Goal: Information Seeking & Learning: Understand process/instructions

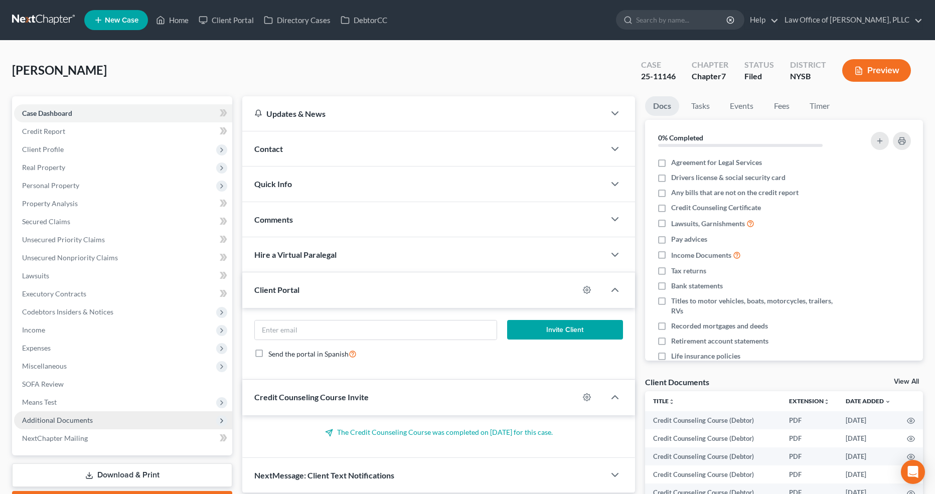
click at [56, 418] on span "Additional Documents" at bounding box center [57, 420] width 71 height 9
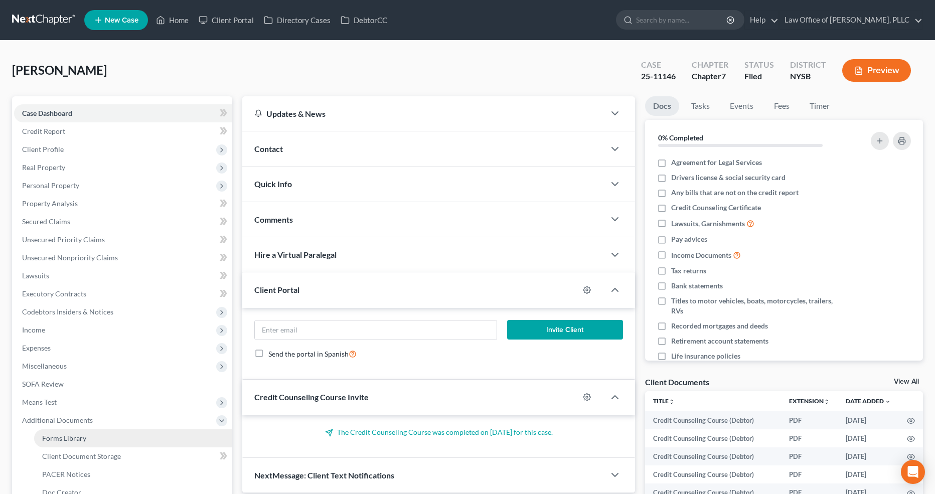
click at [70, 436] on span "Forms Library" at bounding box center [64, 438] width 44 height 9
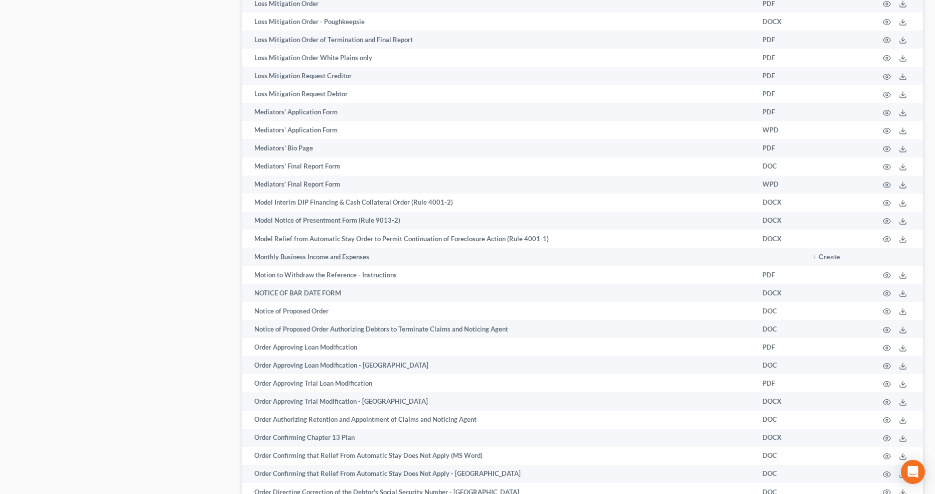
scroll to position [1007, 0]
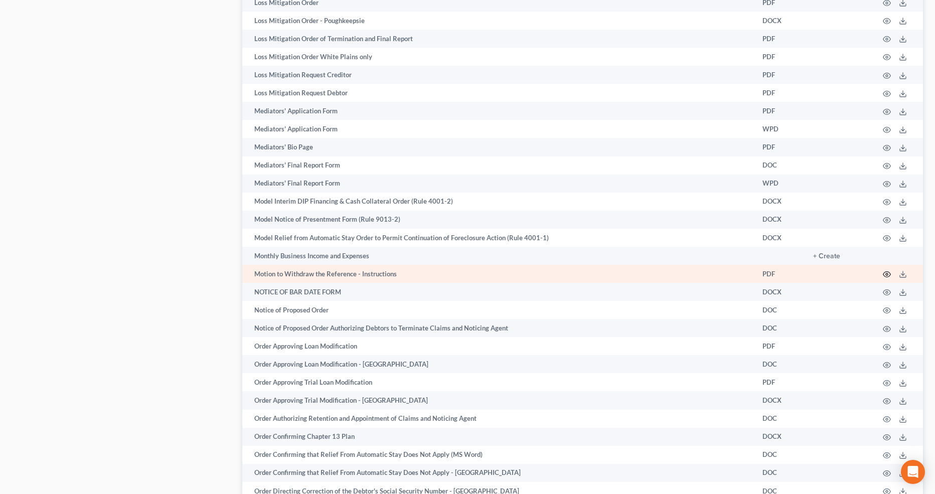
click at [887, 272] on icon "button" at bounding box center [887, 274] width 8 height 8
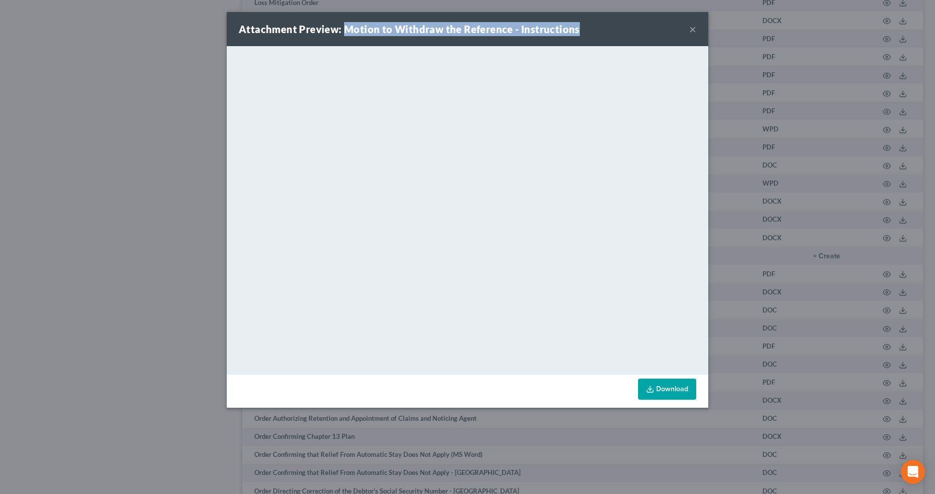
drag, startPoint x: 601, startPoint y: 31, endPoint x: 347, endPoint y: 26, distance: 254.4
click at [347, 26] on div "Attachment Preview: Motion to Withdraw the Reference - Instructions ×" at bounding box center [468, 29] width 482 height 34
copy strong "Motion to Withdraw the Reference - Instructions"
click at [699, 33] on div "Attachment Preview: Motion to Withdraw the Reference - Instructions ×" at bounding box center [468, 29] width 482 height 34
click at [694, 32] on button "×" at bounding box center [692, 29] width 7 height 12
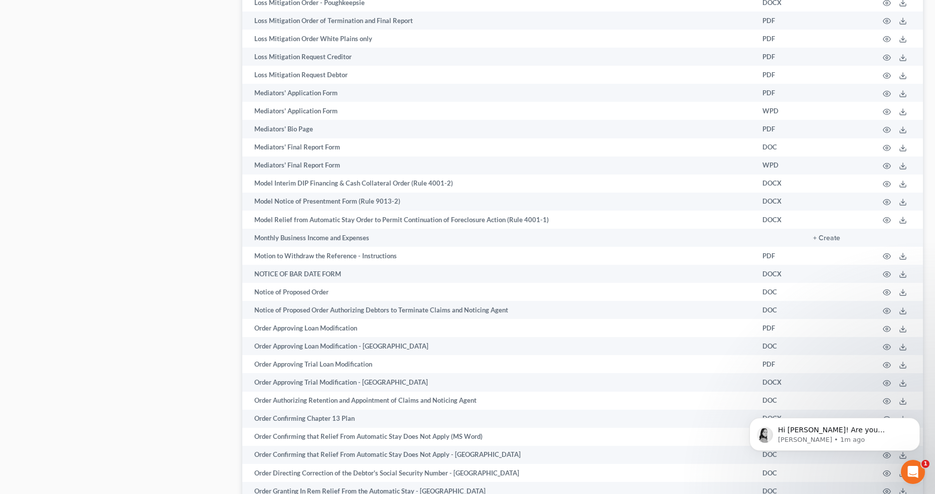
scroll to position [1020, 0]
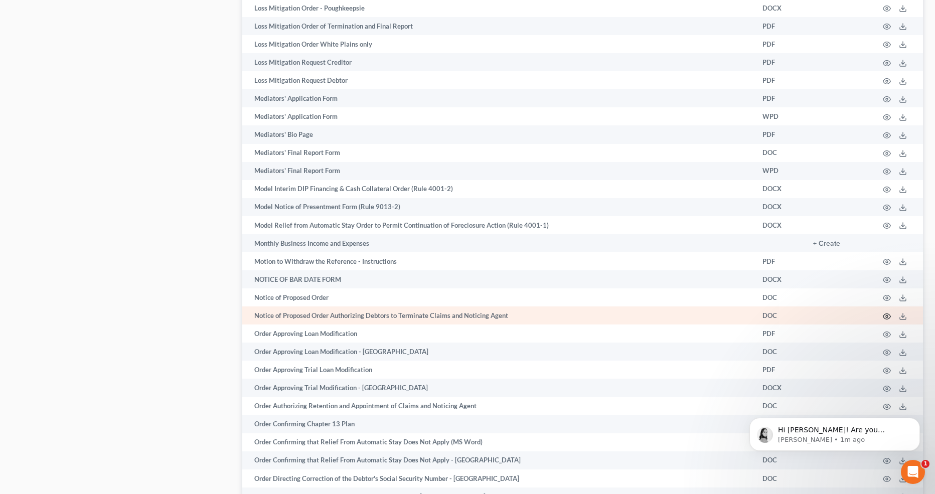
click at [888, 316] on circle "button" at bounding box center [887, 317] width 2 height 2
click at [887, 313] on icon "button" at bounding box center [887, 317] width 8 height 8
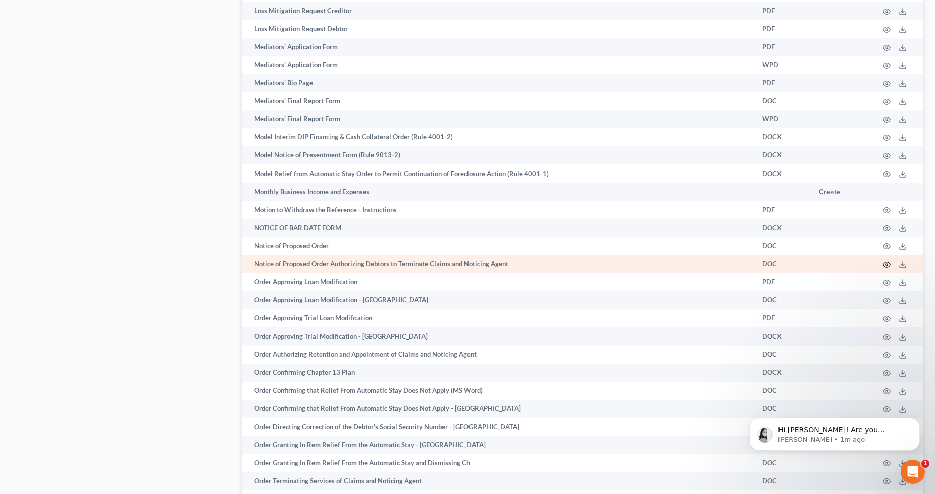
scroll to position [1152, 0]
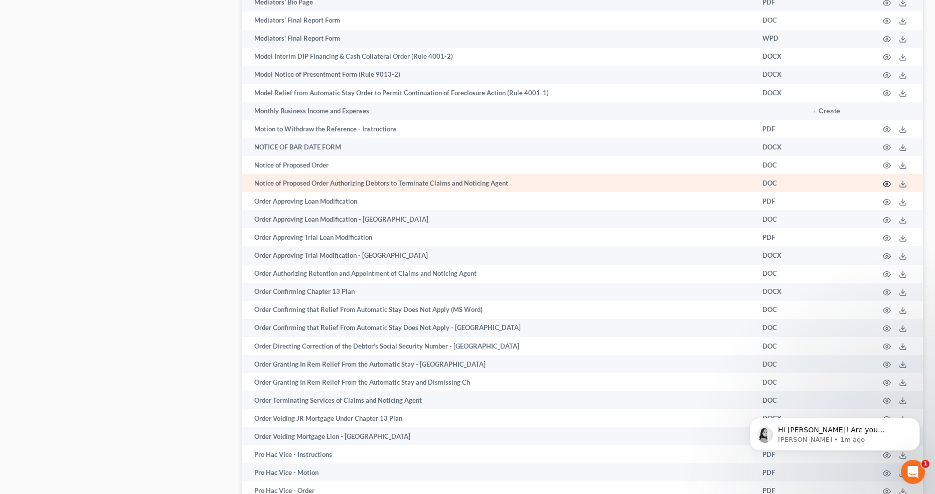
click at [887, 180] on icon "button" at bounding box center [887, 184] width 8 height 8
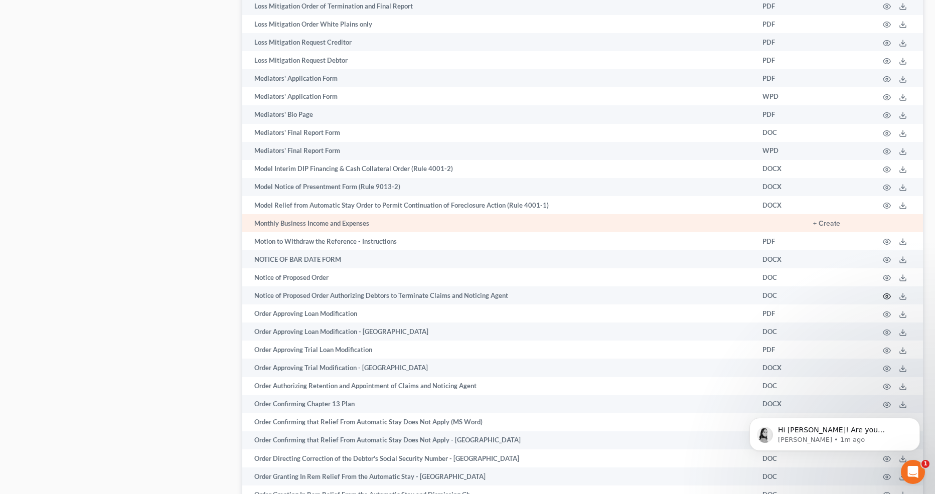
scroll to position [1034, 0]
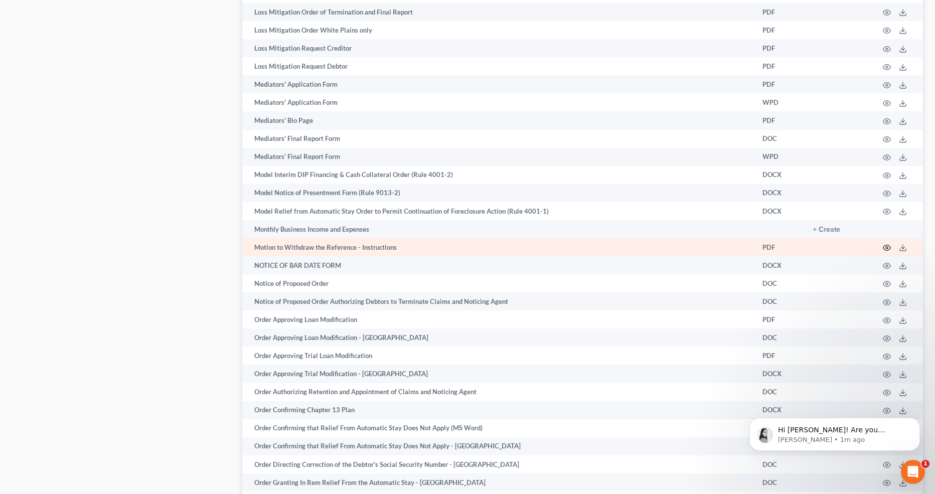
click at [889, 244] on icon "button" at bounding box center [887, 248] width 8 height 8
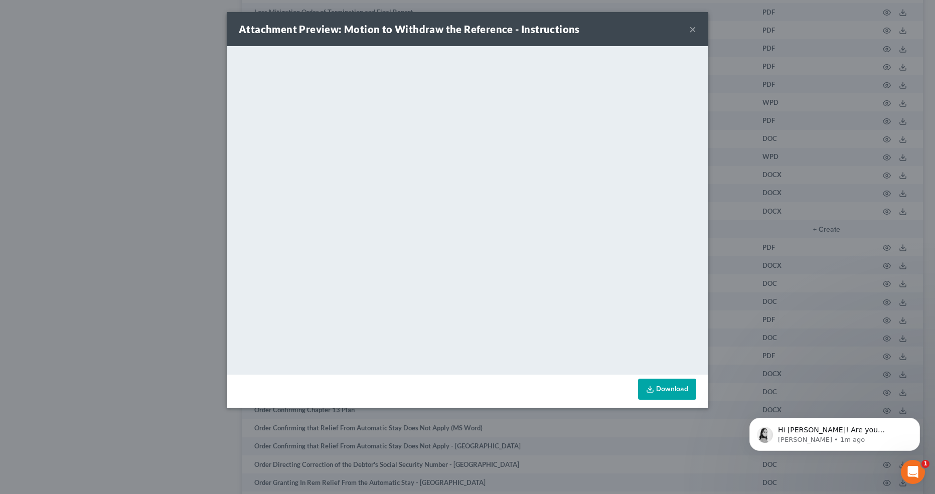
click at [173, 294] on div "Attachment Preview: Motion to Withdraw the Reference - Instructions × Download" at bounding box center [467, 247] width 935 height 494
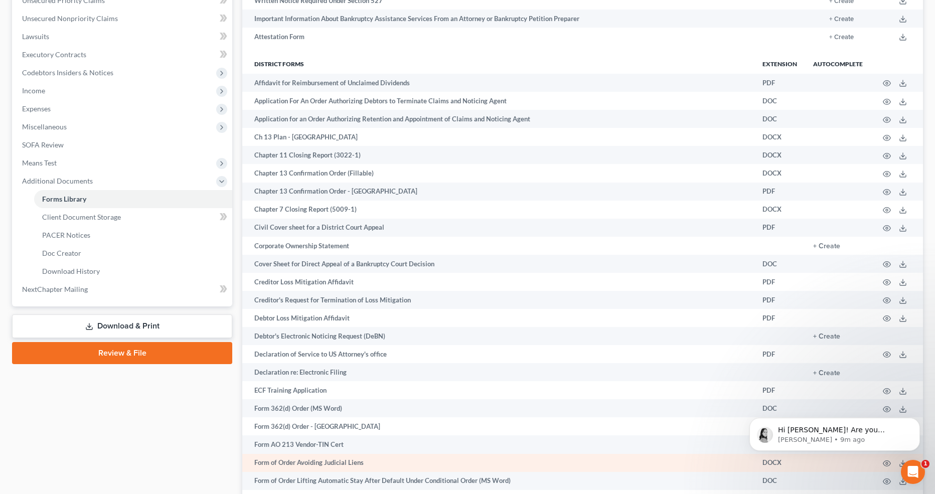
scroll to position [211, 0]
